Goal: Navigation & Orientation: Find specific page/section

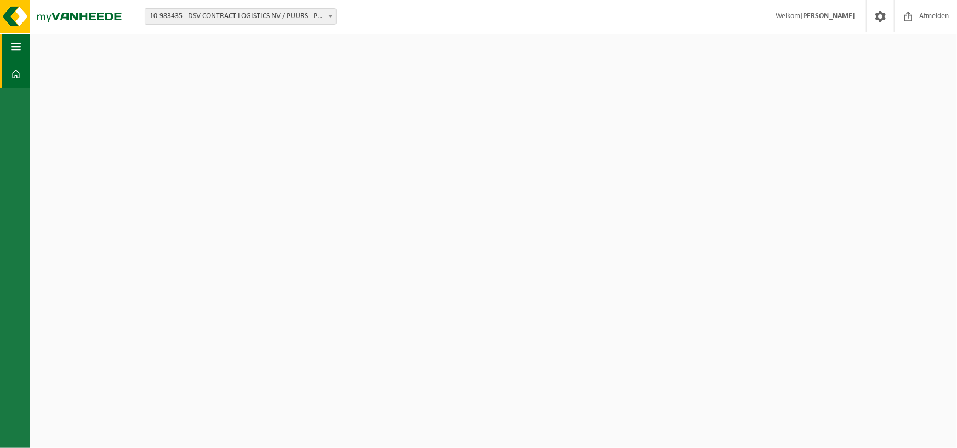
click at [19, 56] on span "button" at bounding box center [16, 46] width 10 height 27
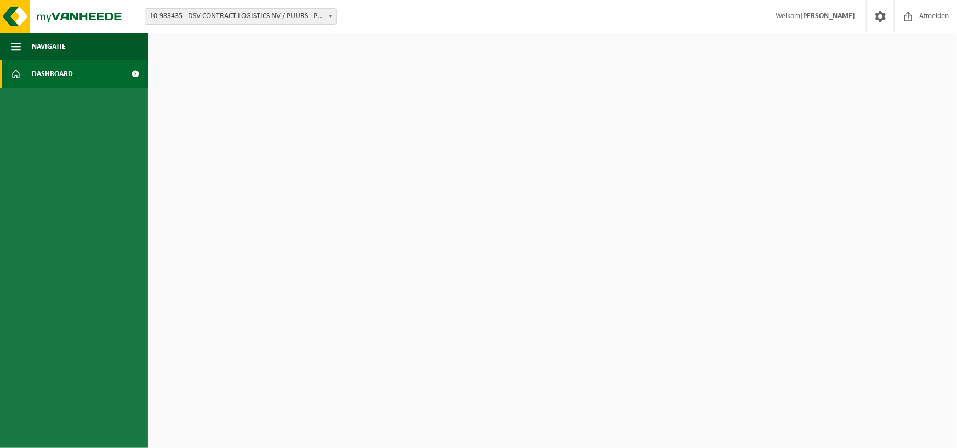
click at [44, 69] on span "Dashboard" at bounding box center [52, 73] width 41 height 27
click at [113, 76] on link "Dashboard" at bounding box center [74, 73] width 148 height 27
click at [15, 43] on span "button" at bounding box center [16, 46] width 10 height 27
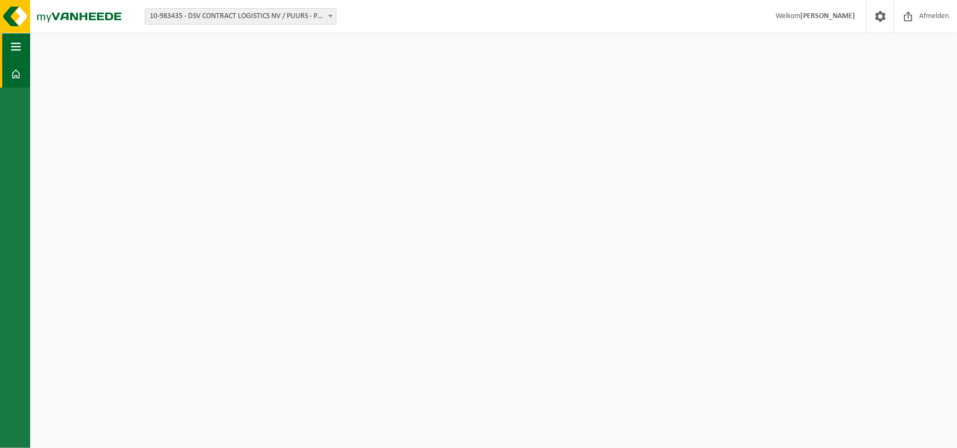
click at [15, 43] on span "button" at bounding box center [16, 46] width 10 height 27
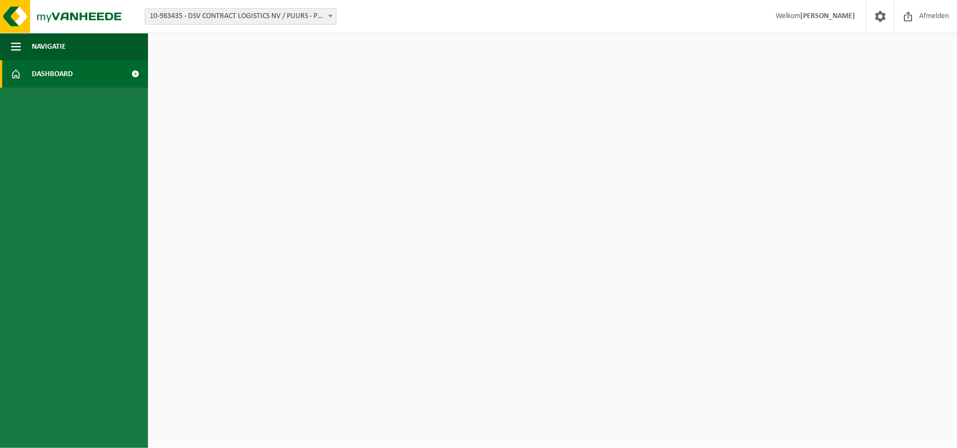
click at [59, 76] on span "Dashboard" at bounding box center [52, 73] width 41 height 27
click at [134, 77] on span at bounding box center [135, 73] width 25 height 27
click at [72, 51] on button "Navigatie" at bounding box center [74, 46] width 148 height 27
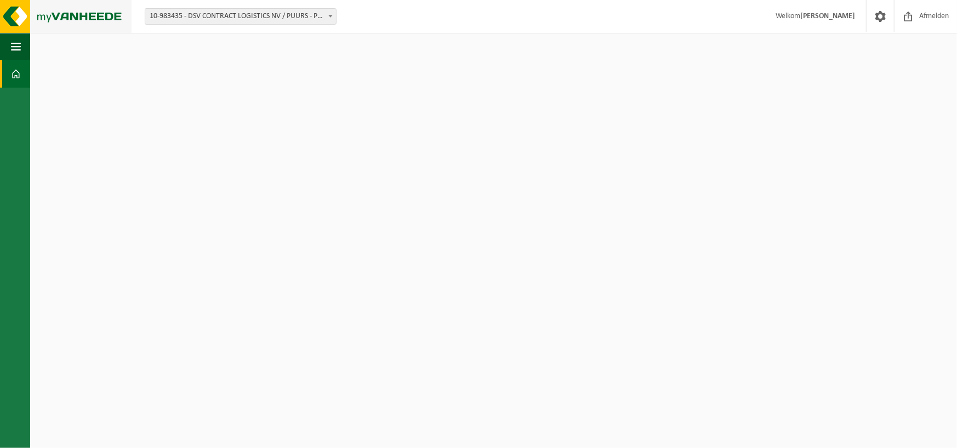
click at [82, 19] on img at bounding box center [66, 16] width 132 height 33
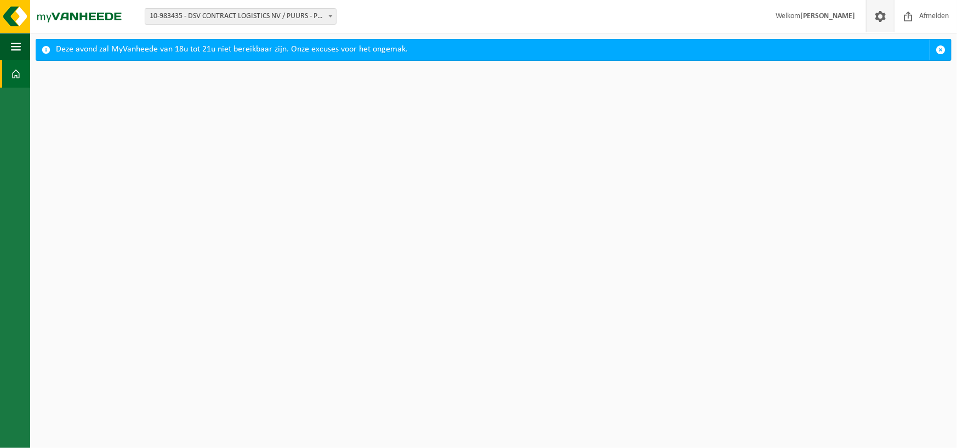
click at [880, 18] on span at bounding box center [880, 16] width 16 height 32
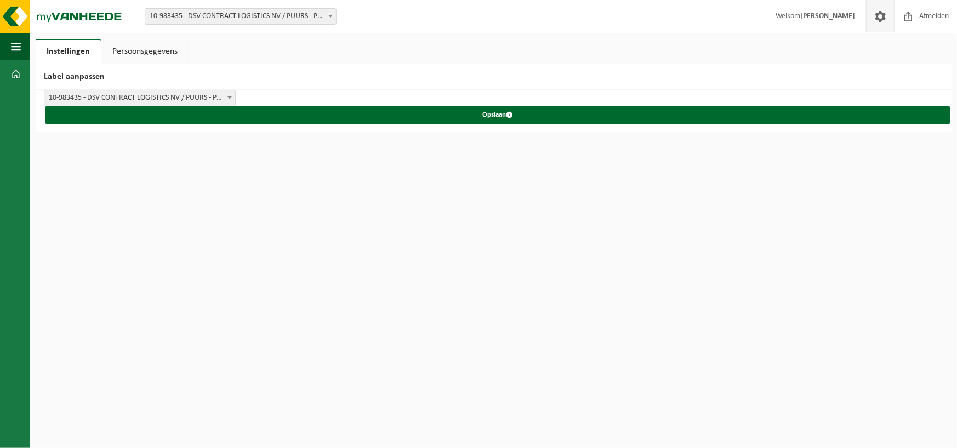
click at [125, 53] on link "Persoonsgegevens" at bounding box center [144, 51] width 87 height 25
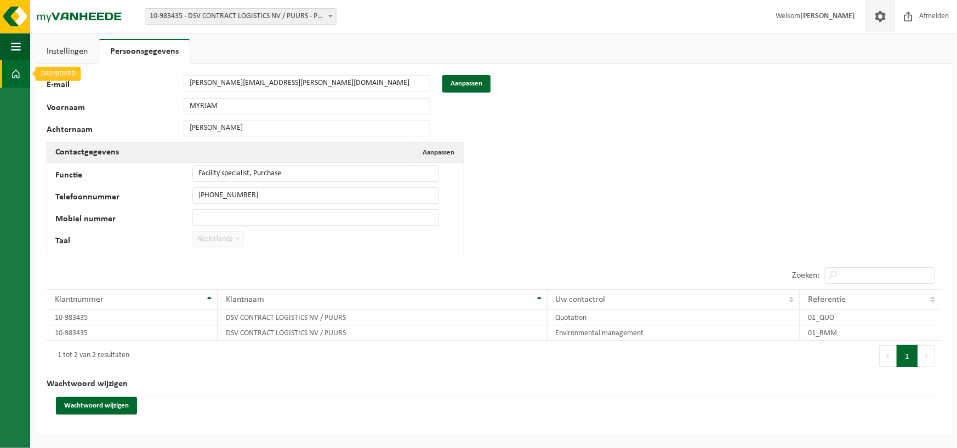
click at [16, 70] on span at bounding box center [16, 73] width 10 height 27
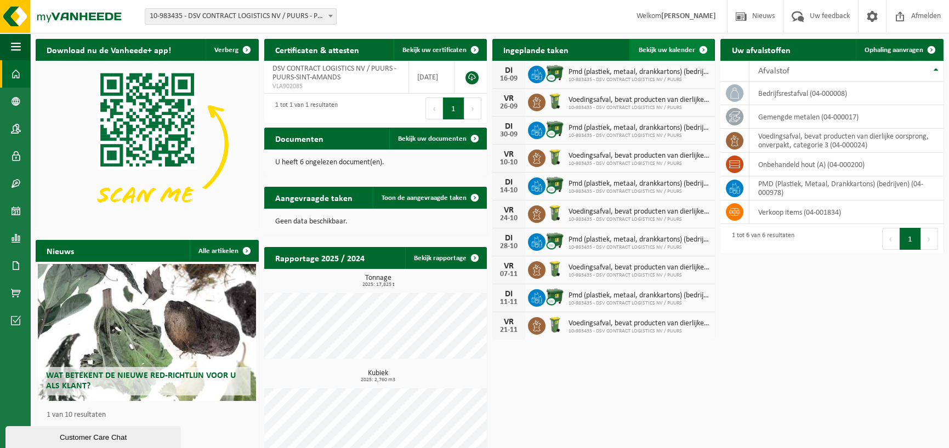
click at [681, 44] on link "Bekijk uw kalender" at bounding box center [671, 50] width 84 height 22
